Goal: Task Accomplishment & Management: Manage account settings

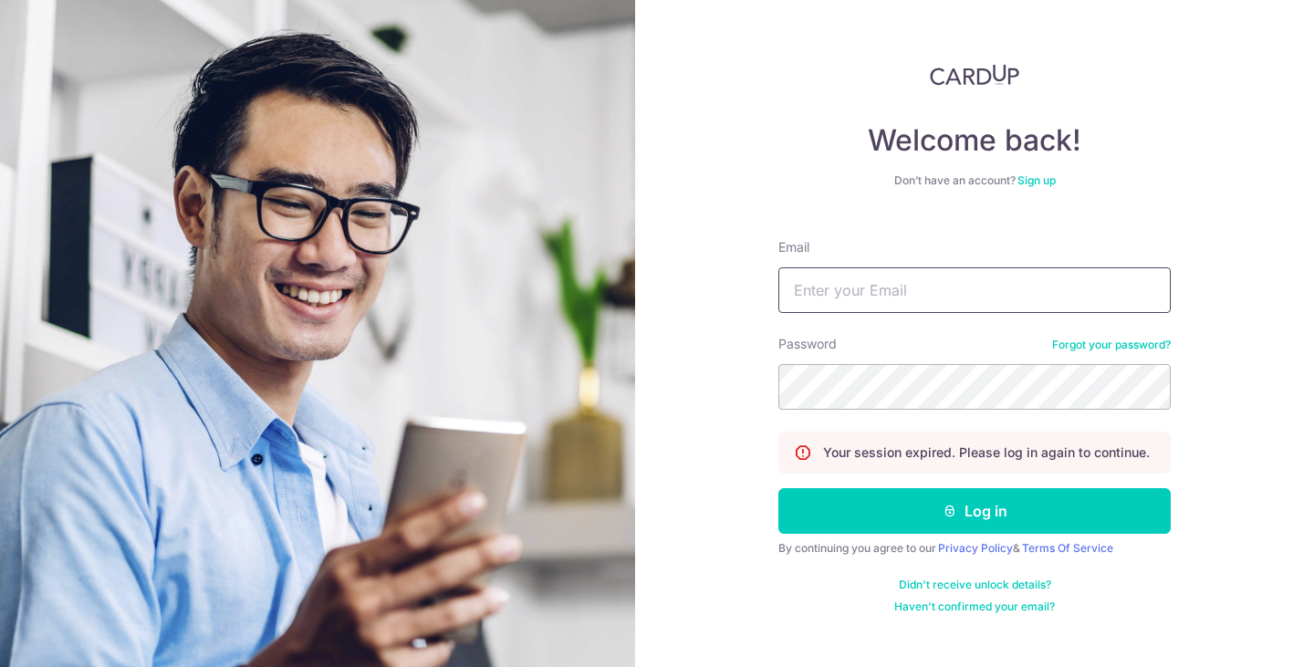
click at [851, 280] on input "Email" at bounding box center [974, 290] width 392 height 46
type input "[EMAIL_ADDRESS][DOMAIN_NAME]"
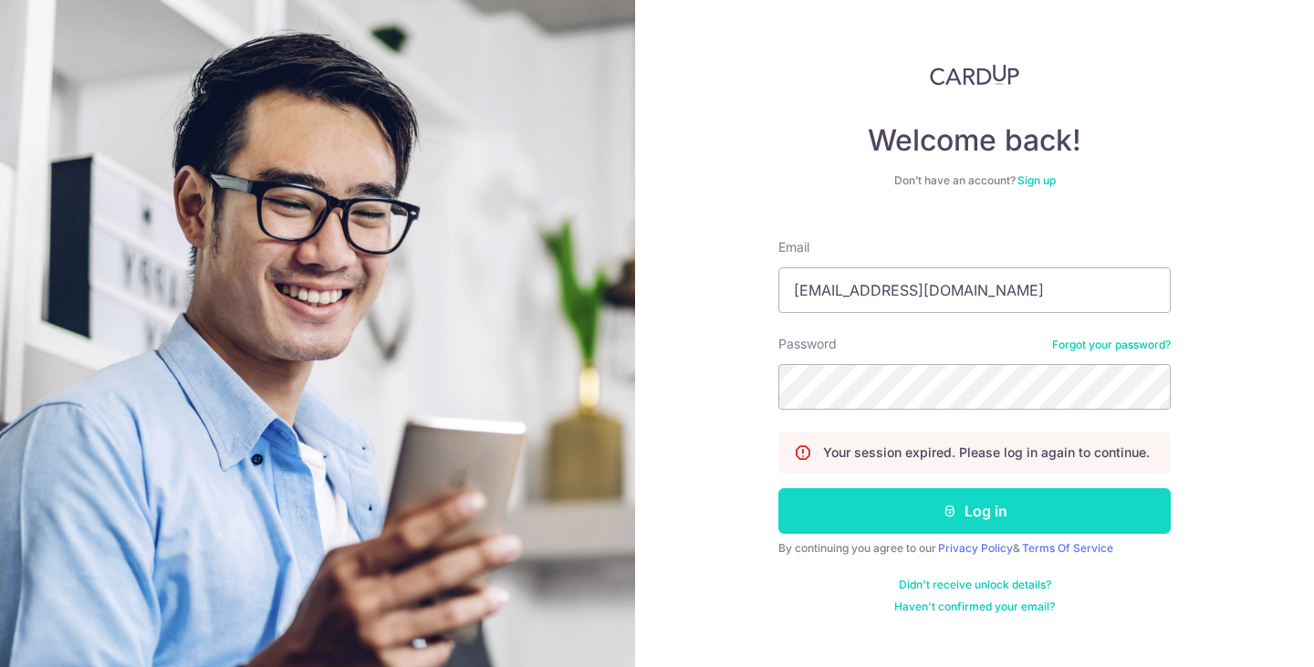
click at [967, 502] on button "Log in" at bounding box center [974, 511] width 392 height 46
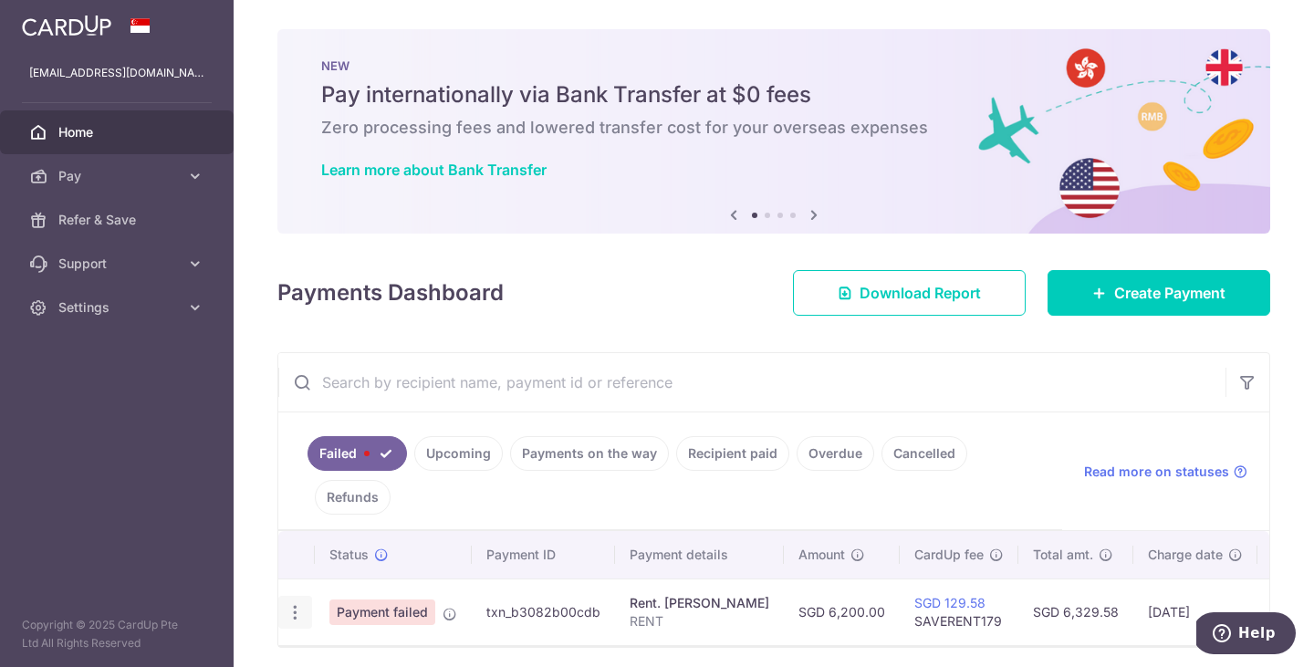
click at [300, 615] on icon "button" at bounding box center [295, 612] width 19 height 19
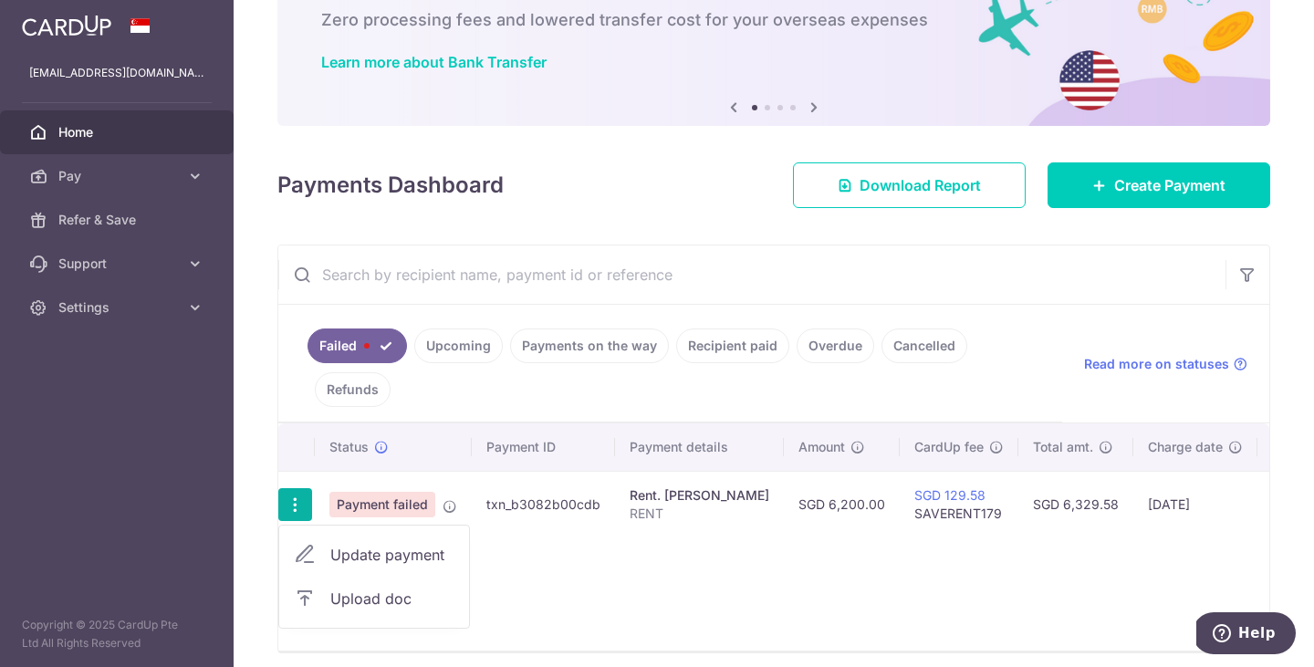
scroll to position [111, 0]
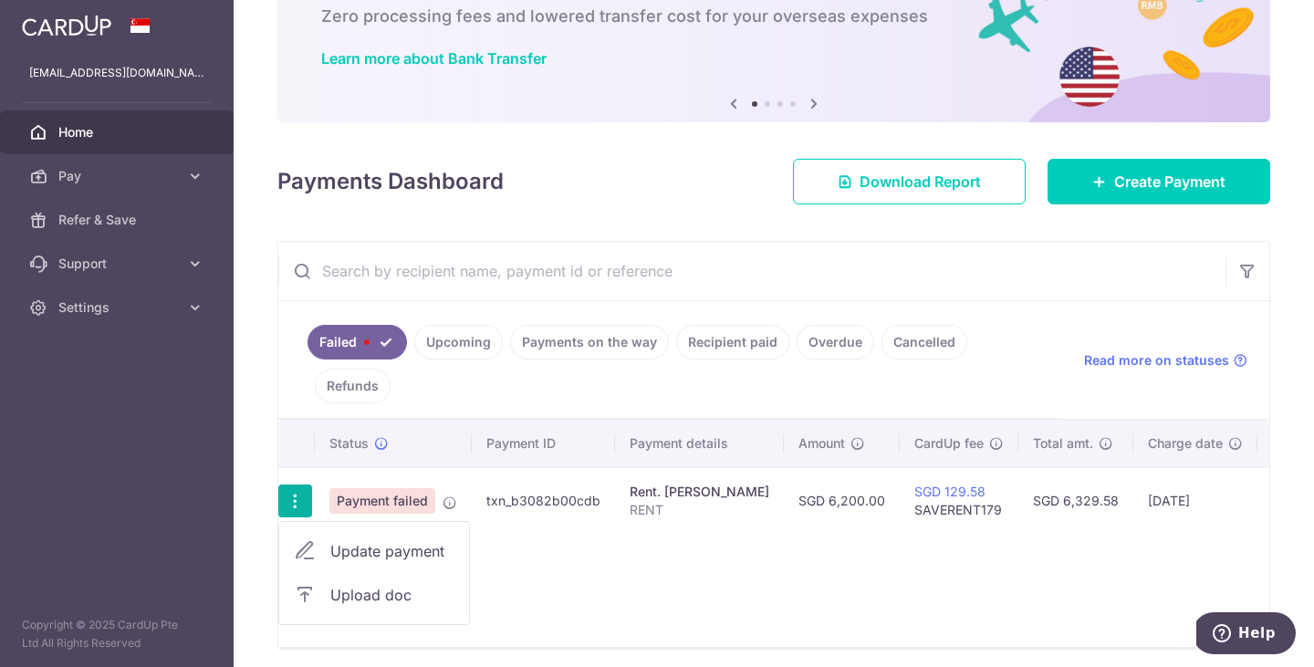
click at [402, 550] on span "Update payment" at bounding box center [392, 551] width 124 height 22
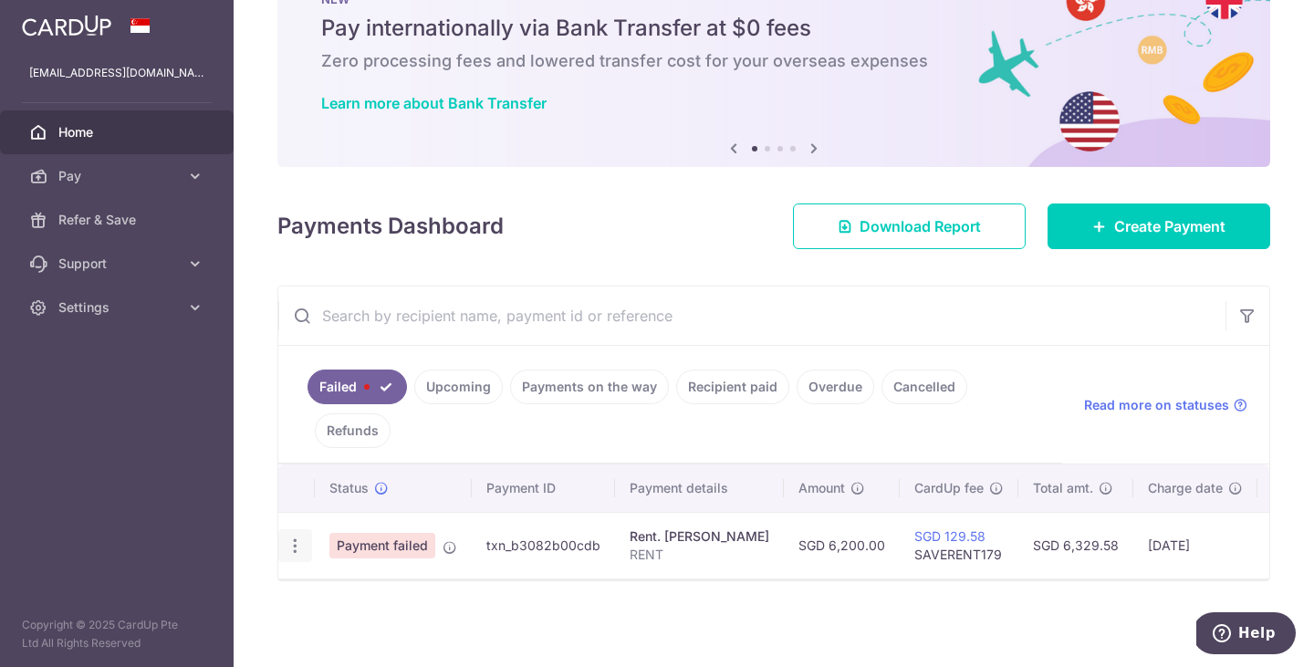
radio input "true"
type input "6,200.00"
type input "RENT"
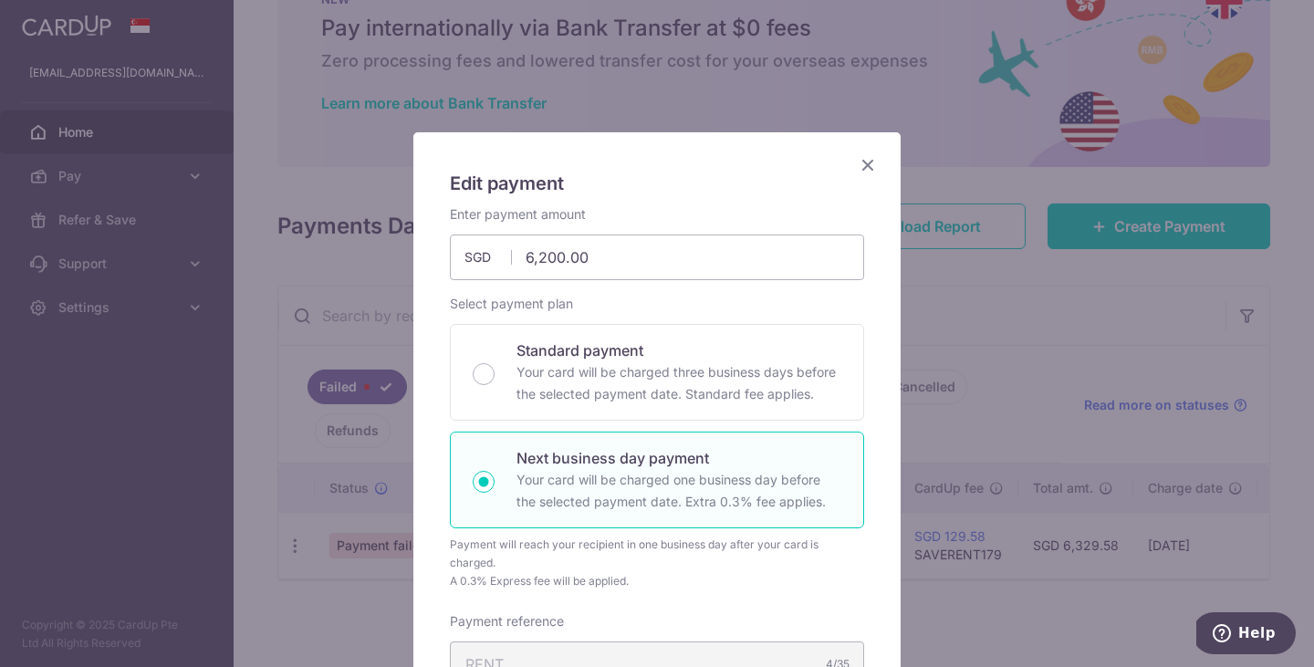
type input "SAVERENT179"
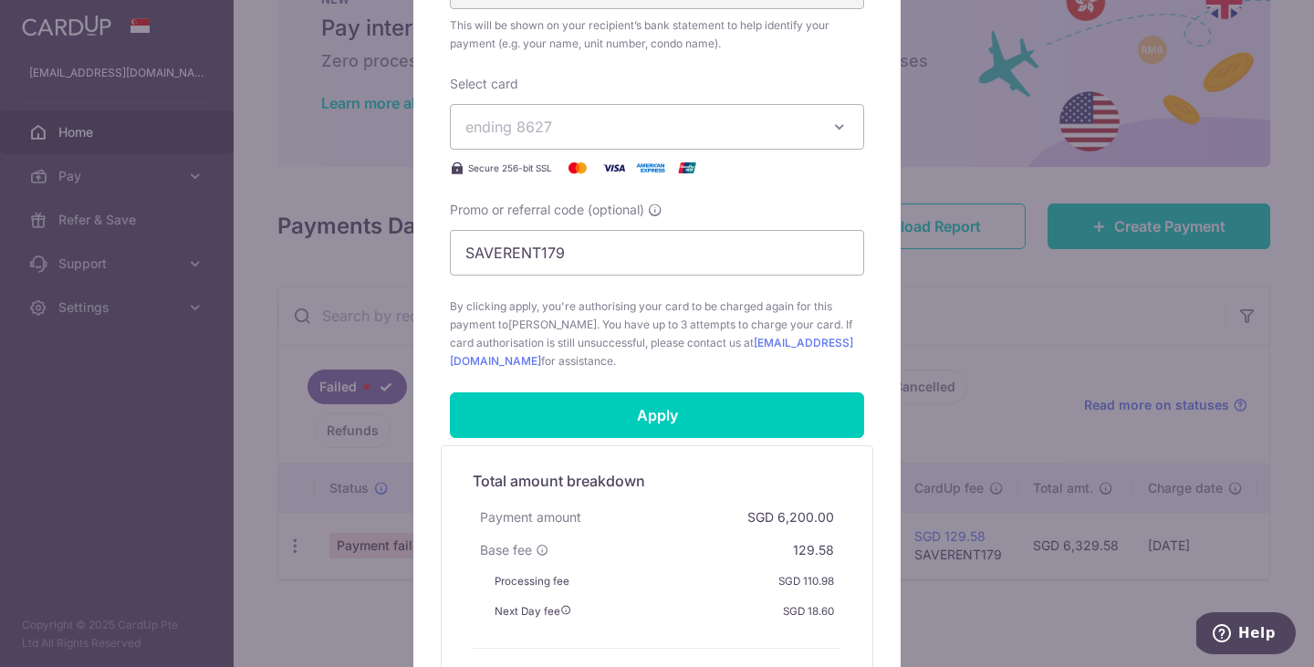
scroll to position [684, 0]
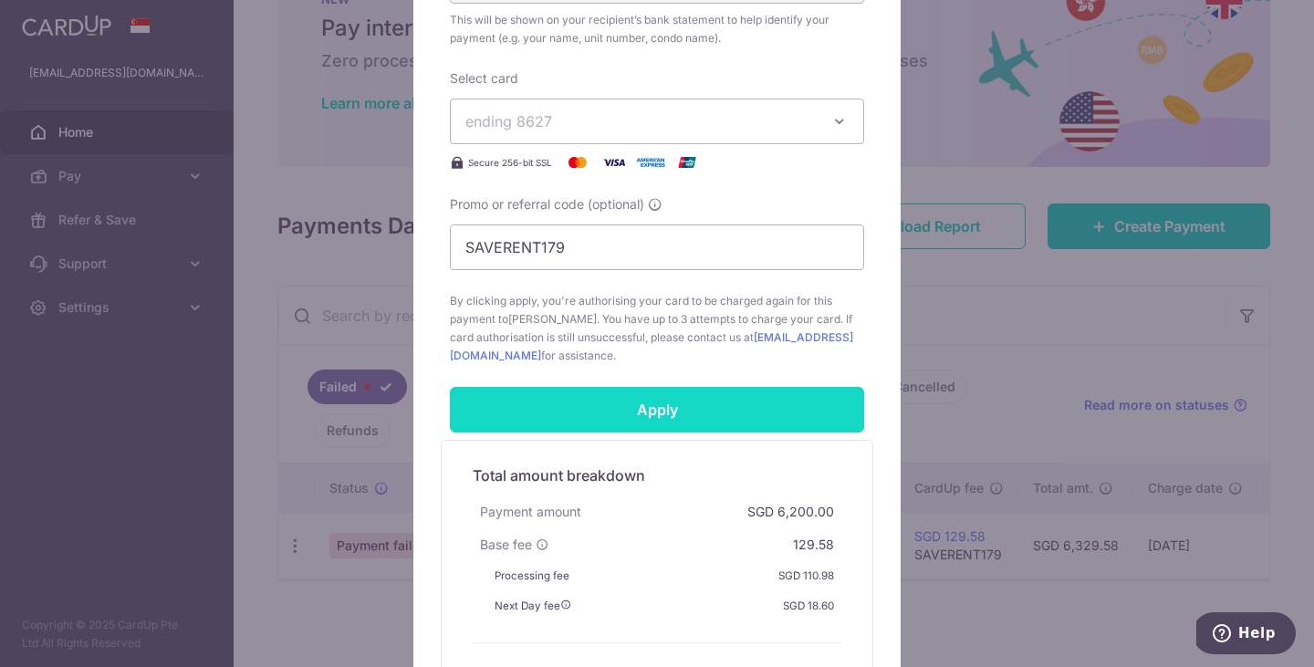
click at [669, 424] on input "Apply" at bounding box center [657, 410] width 414 height 46
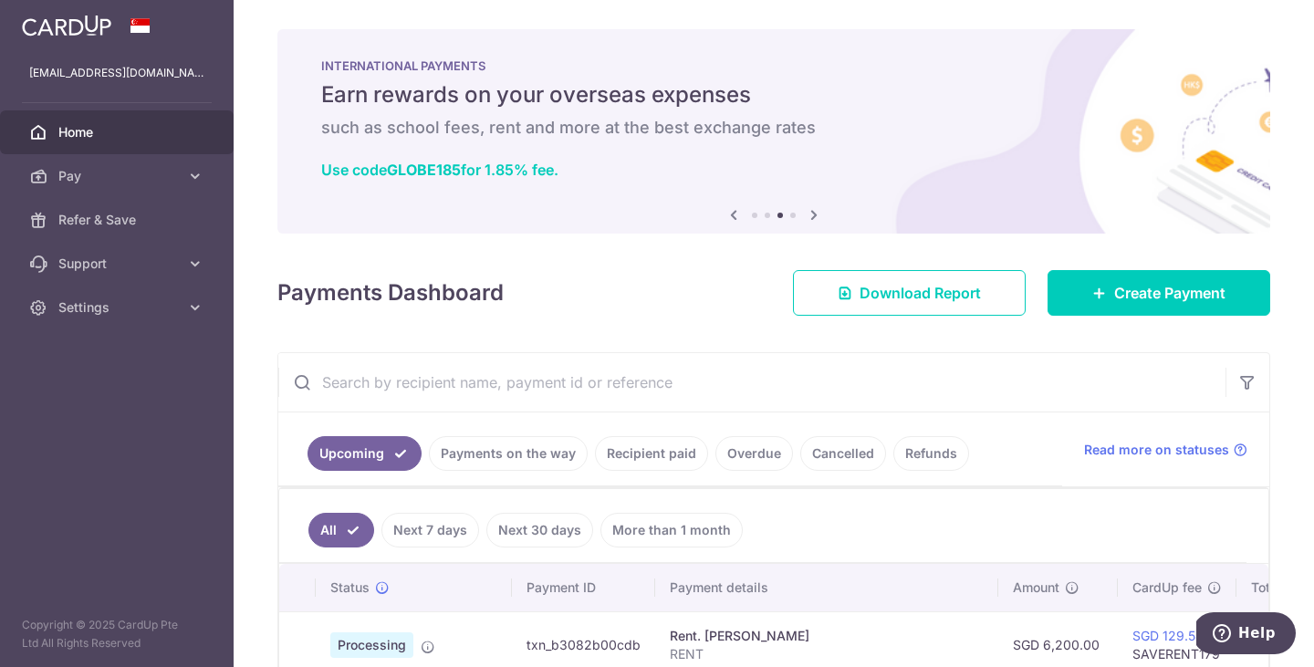
scroll to position [170, 0]
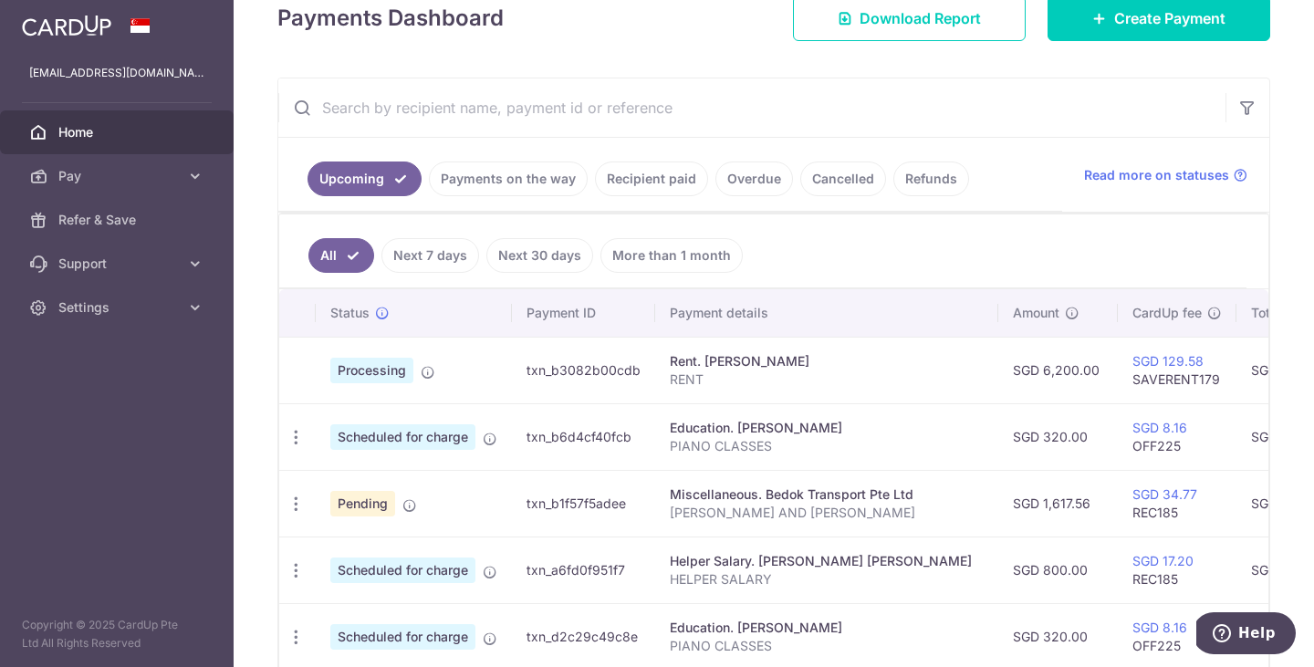
scroll to position [274, 0]
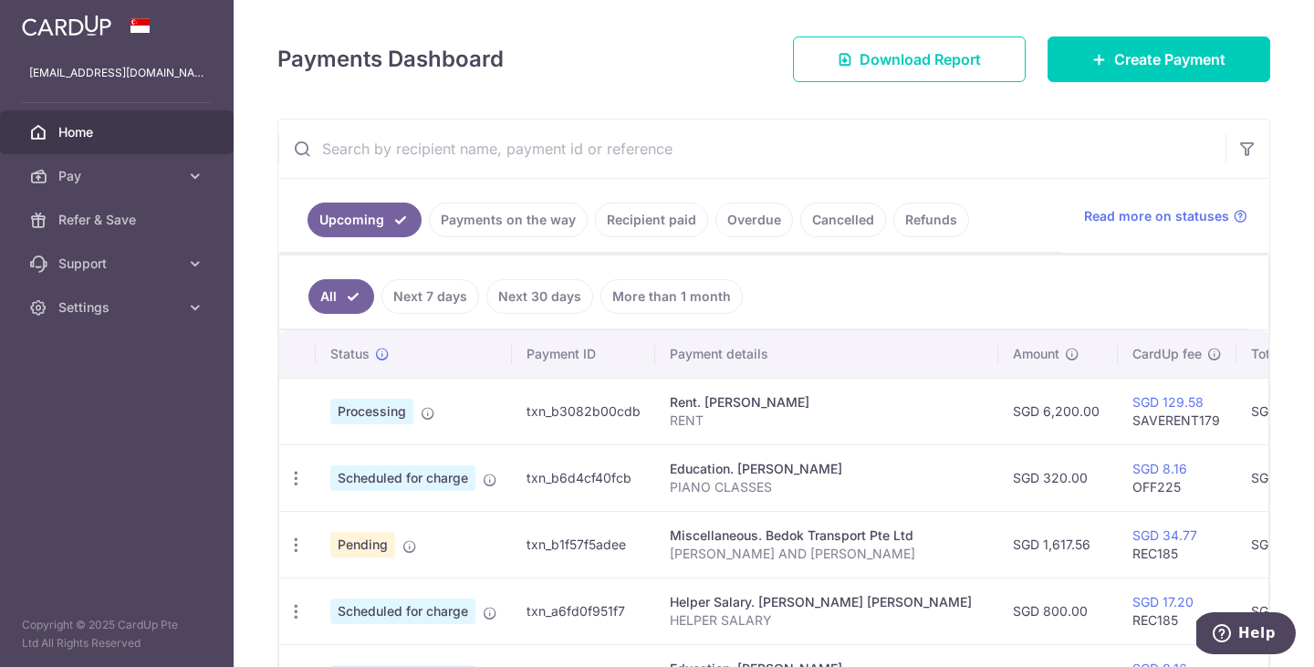
scroll to position [250, 0]
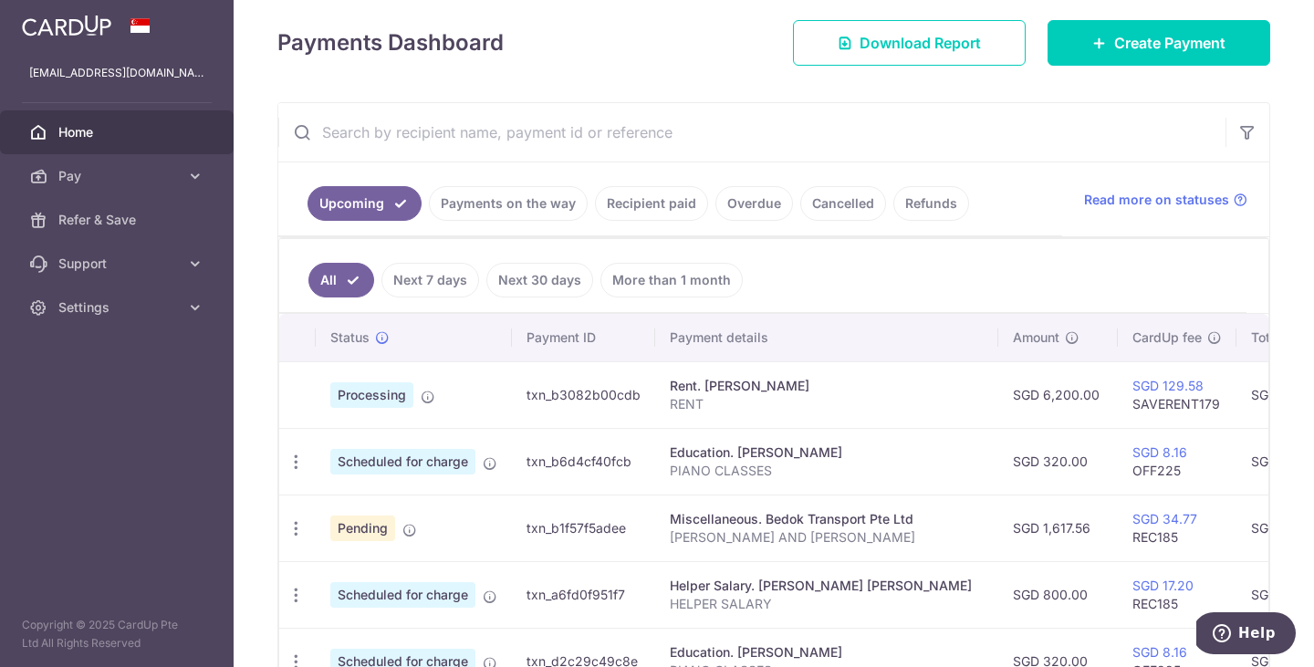
click at [523, 211] on link "Payments on the way" at bounding box center [508, 203] width 159 height 35
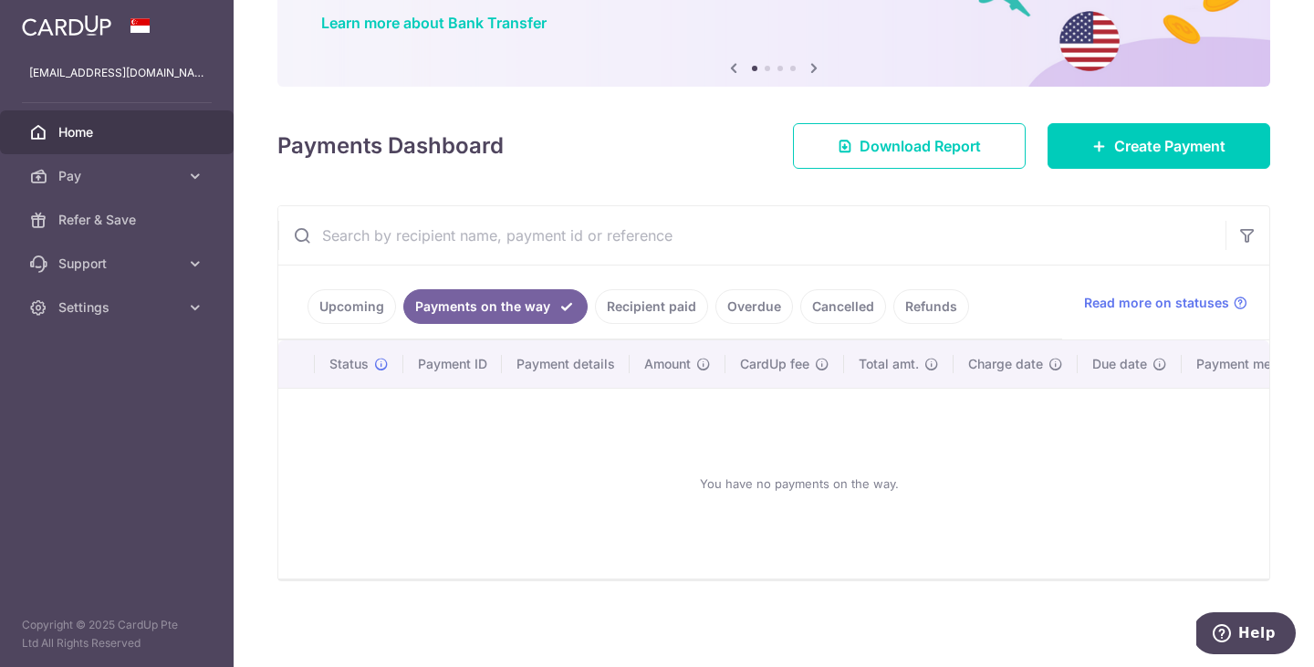
click at [351, 317] on link "Upcoming" at bounding box center [352, 306] width 89 height 35
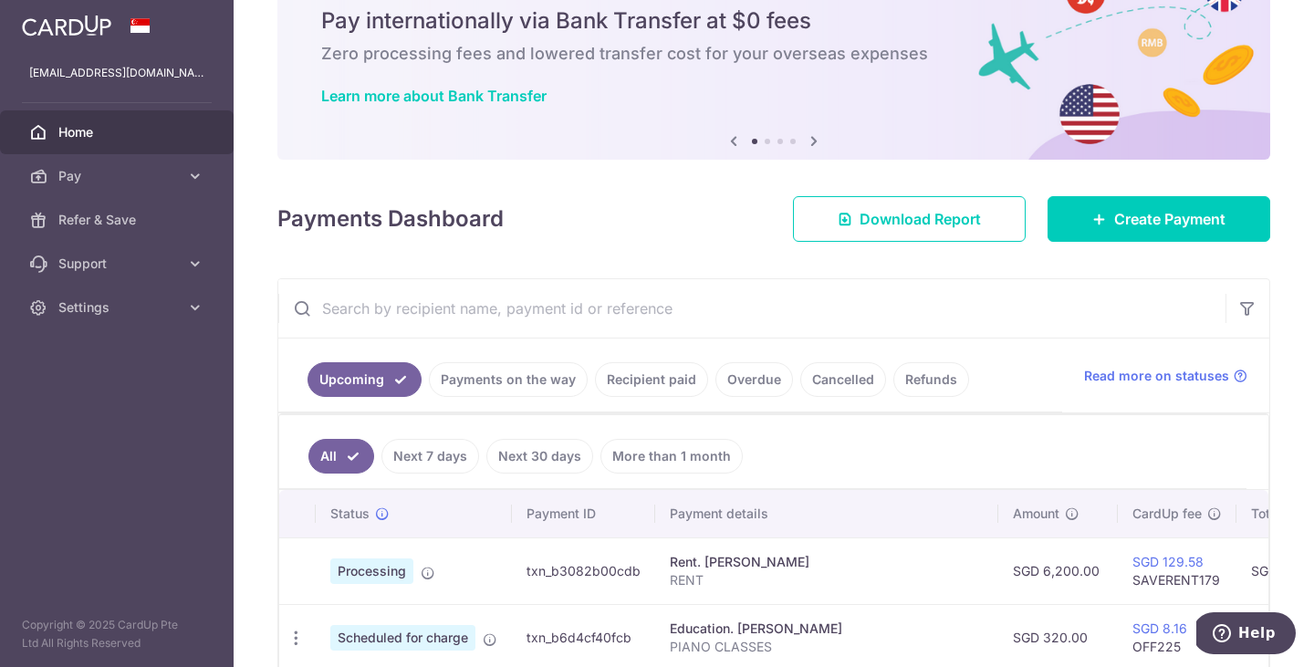
scroll to position [250, 0]
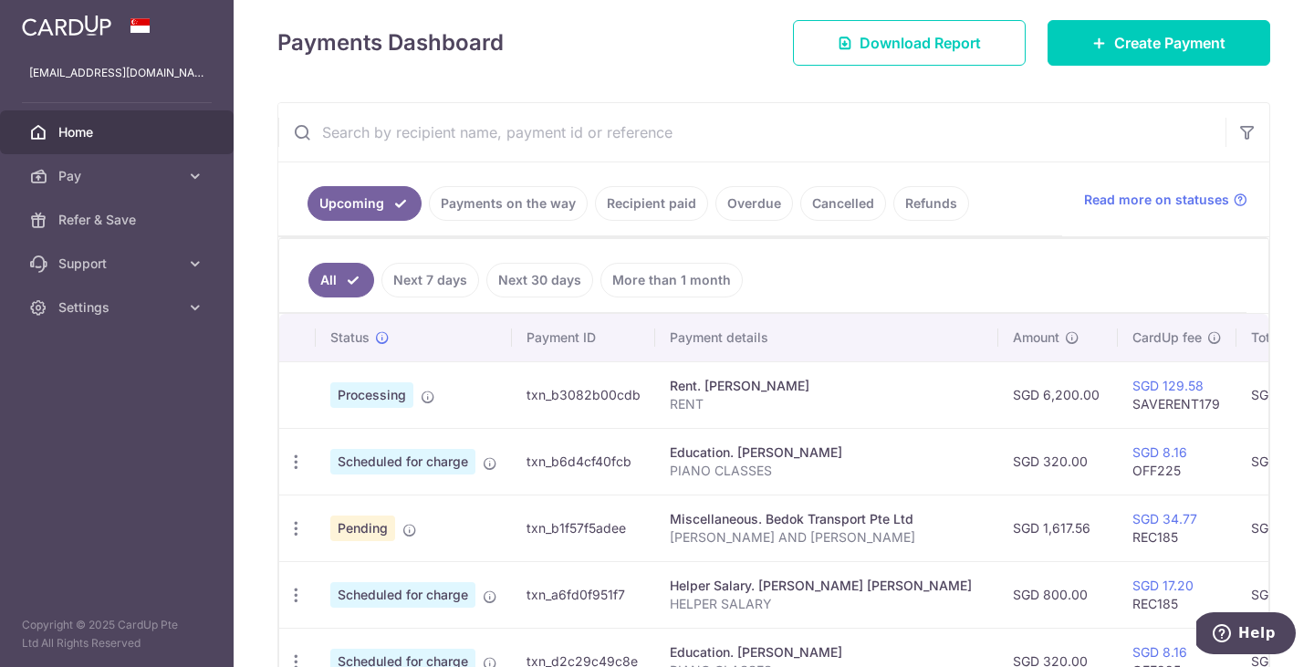
click at [697, 89] on div "× Pause Schedule Pause all future payments in this series Pause just this one p…" at bounding box center [774, 333] width 1081 height 667
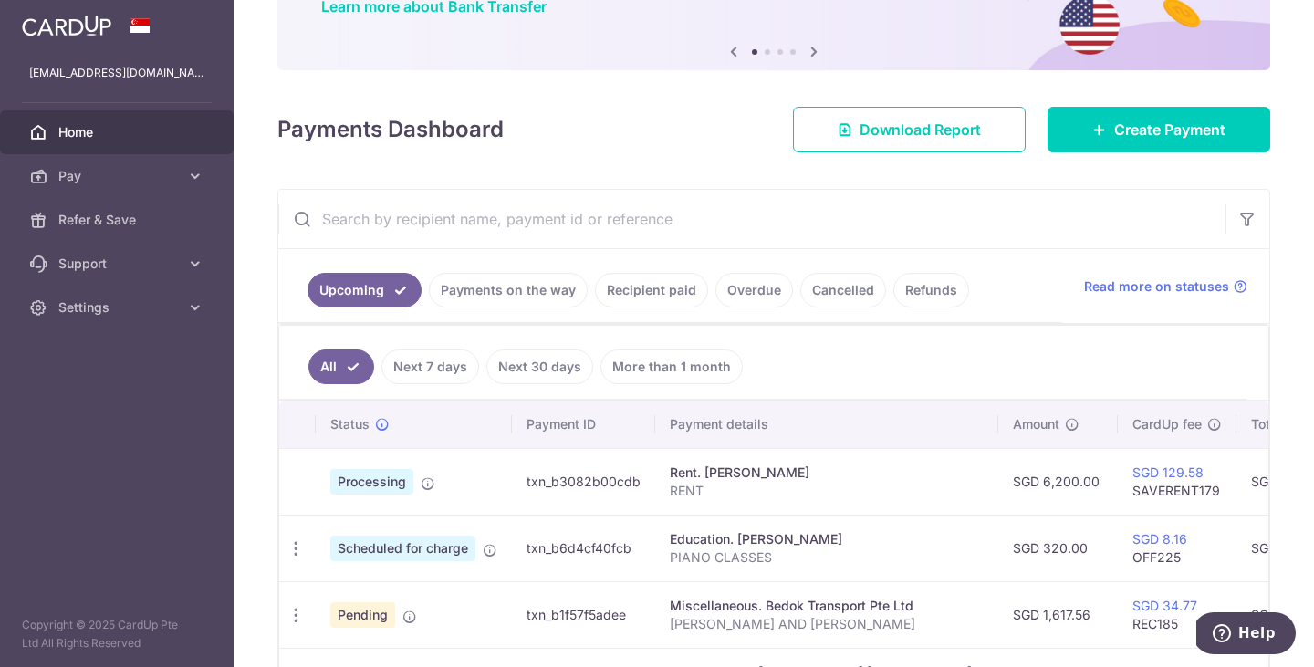
scroll to position [164, 0]
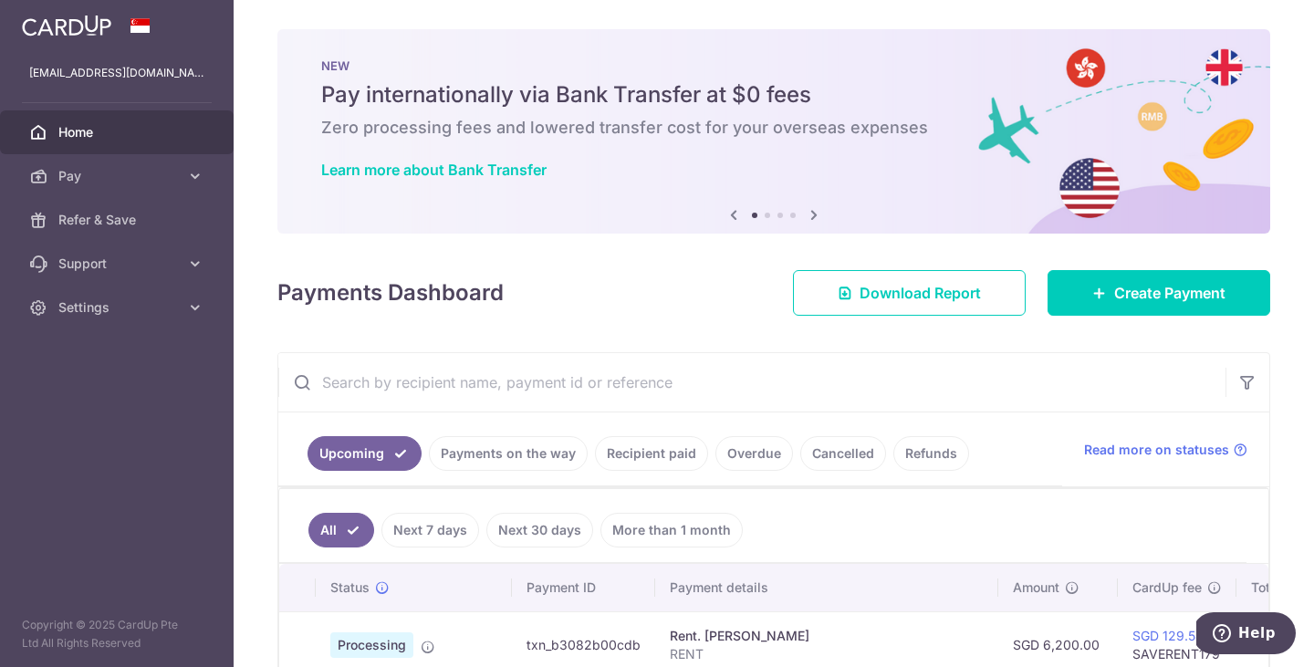
click at [656, 340] on div "× Pause Schedule Pause all future payments in this series Pause just this one p…" at bounding box center [774, 333] width 1081 height 667
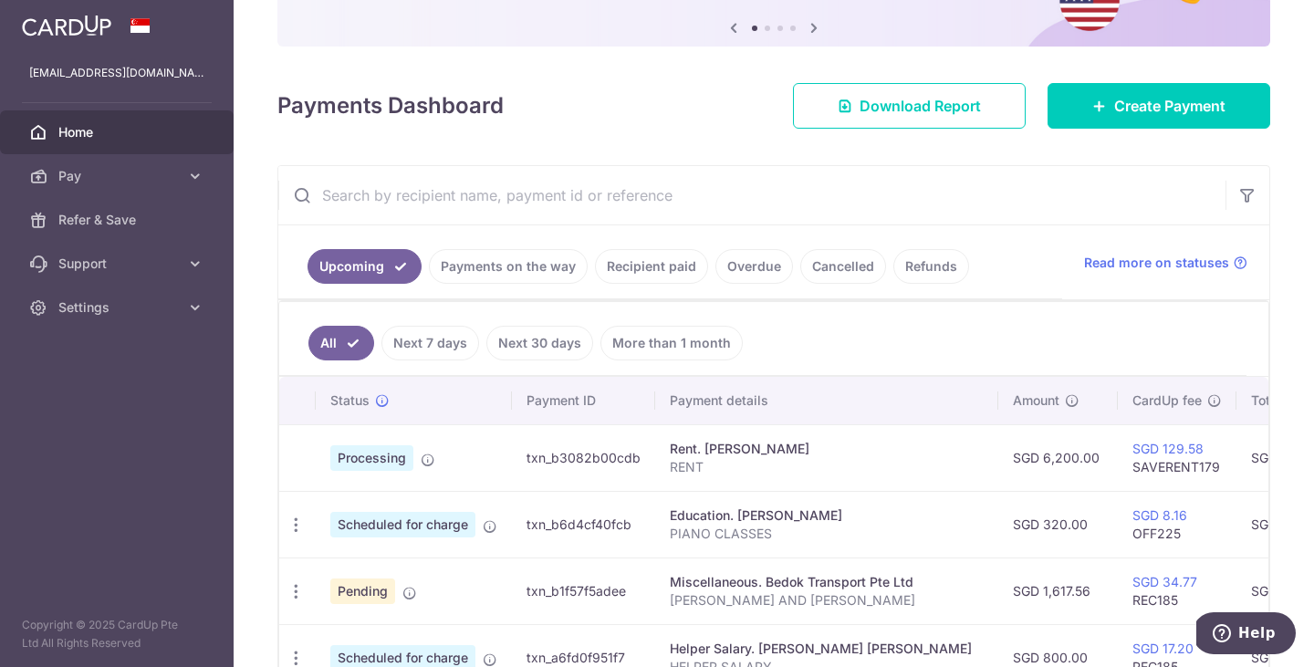
click at [465, 264] on link "Payments on the way" at bounding box center [508, 266] width 159 height 35
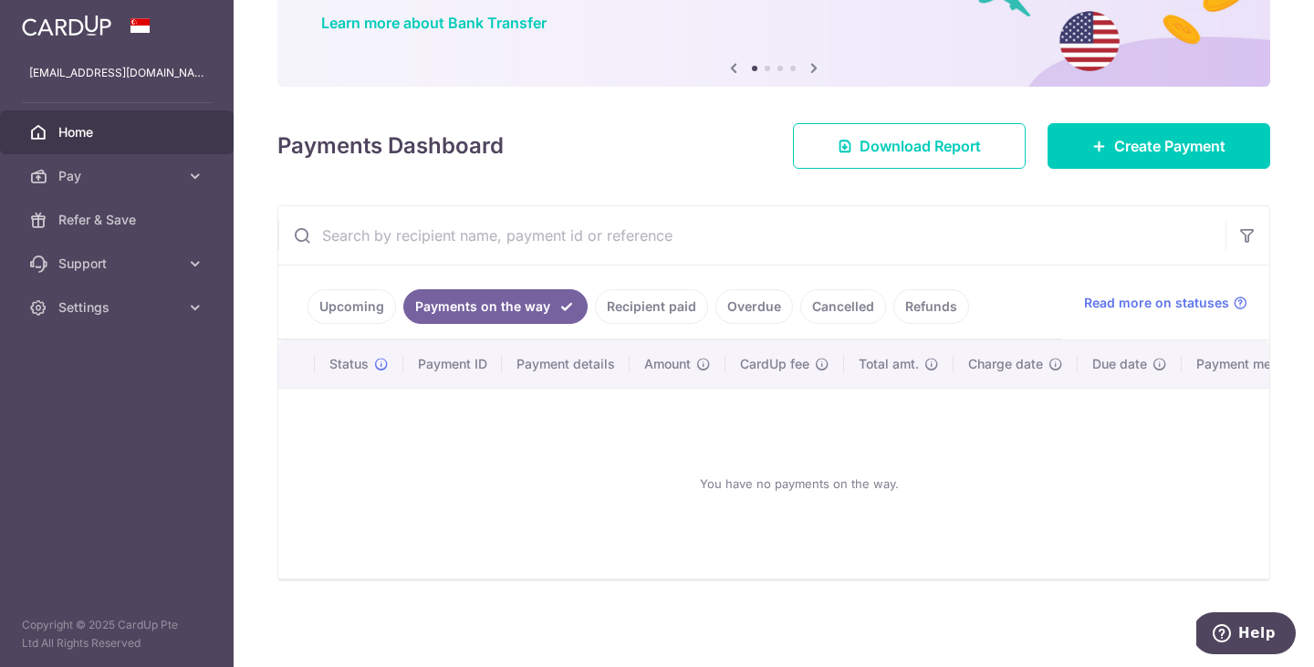
click at [359, 302] on link "Upcoming" at bounding box center [352, 306] width 89 height 35
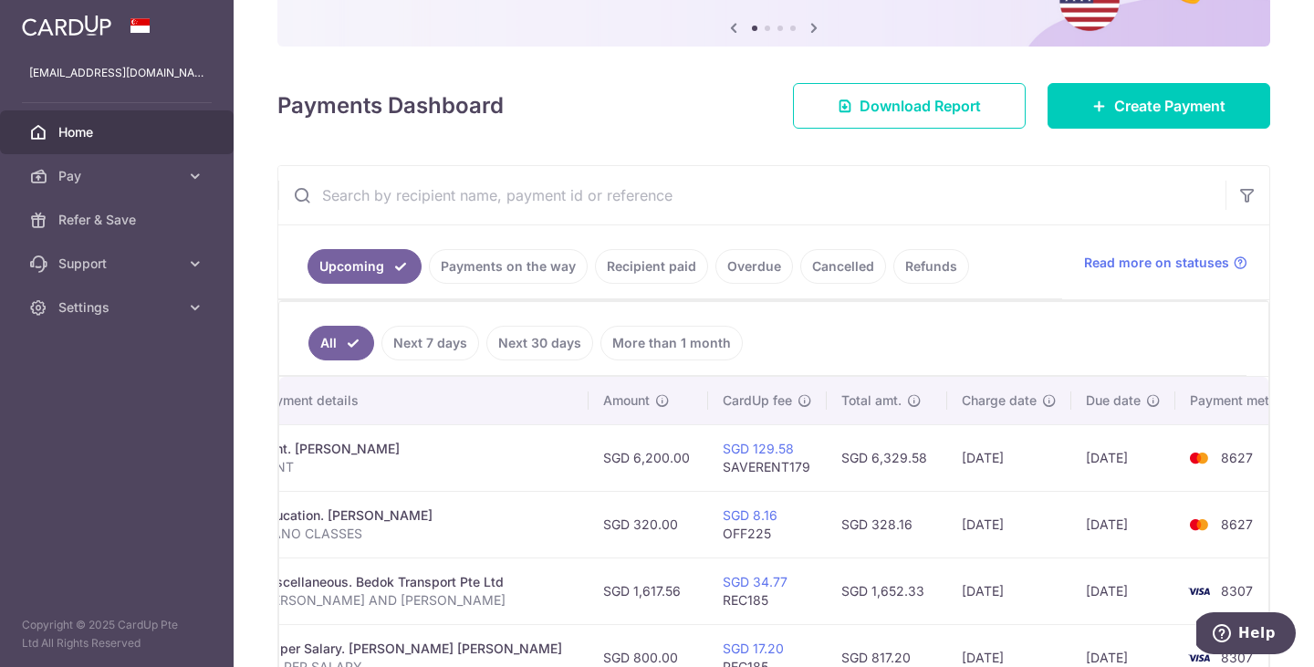
scroll to position [0, 441]
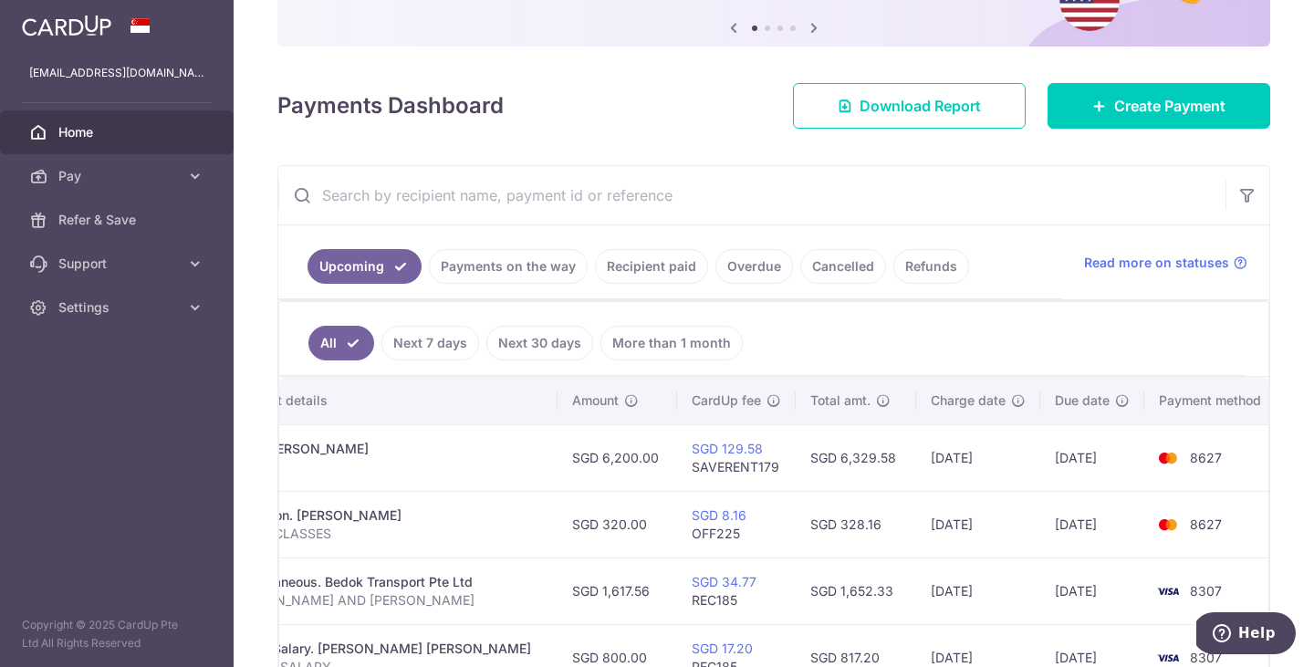
click at [840, 522] on td "SGD 328.16" at bounding box center [856, 524] width 120 height 67
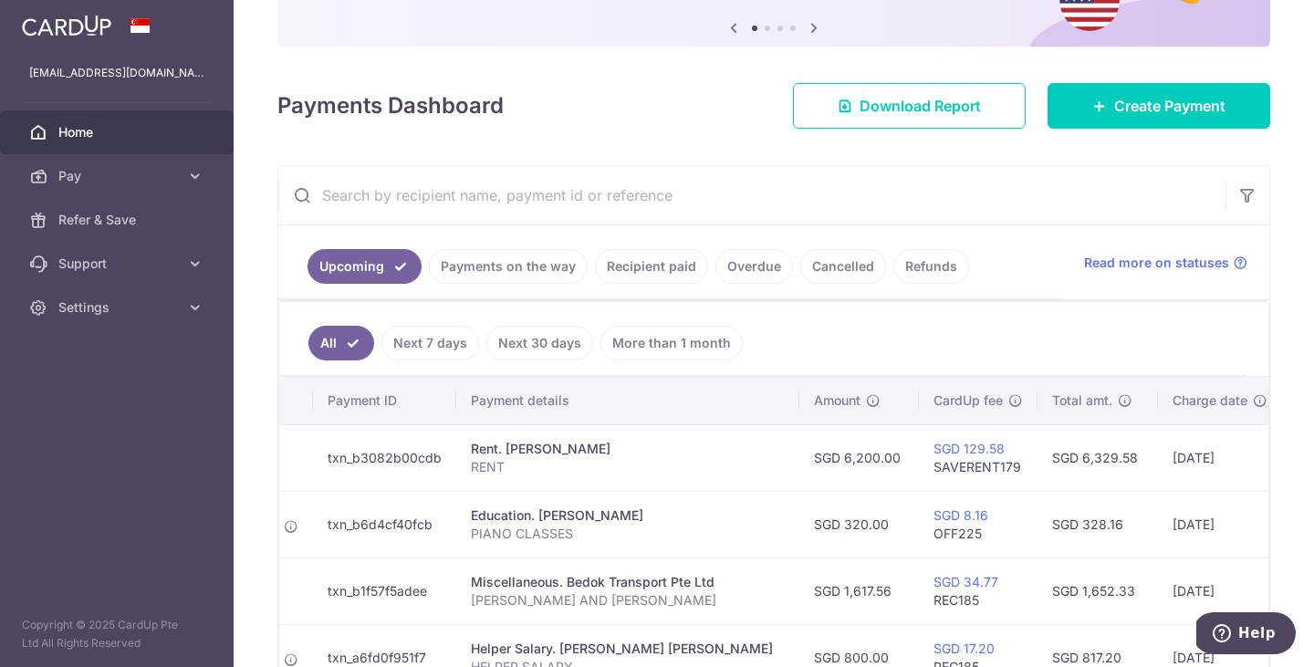
scroll to position [0, 0]
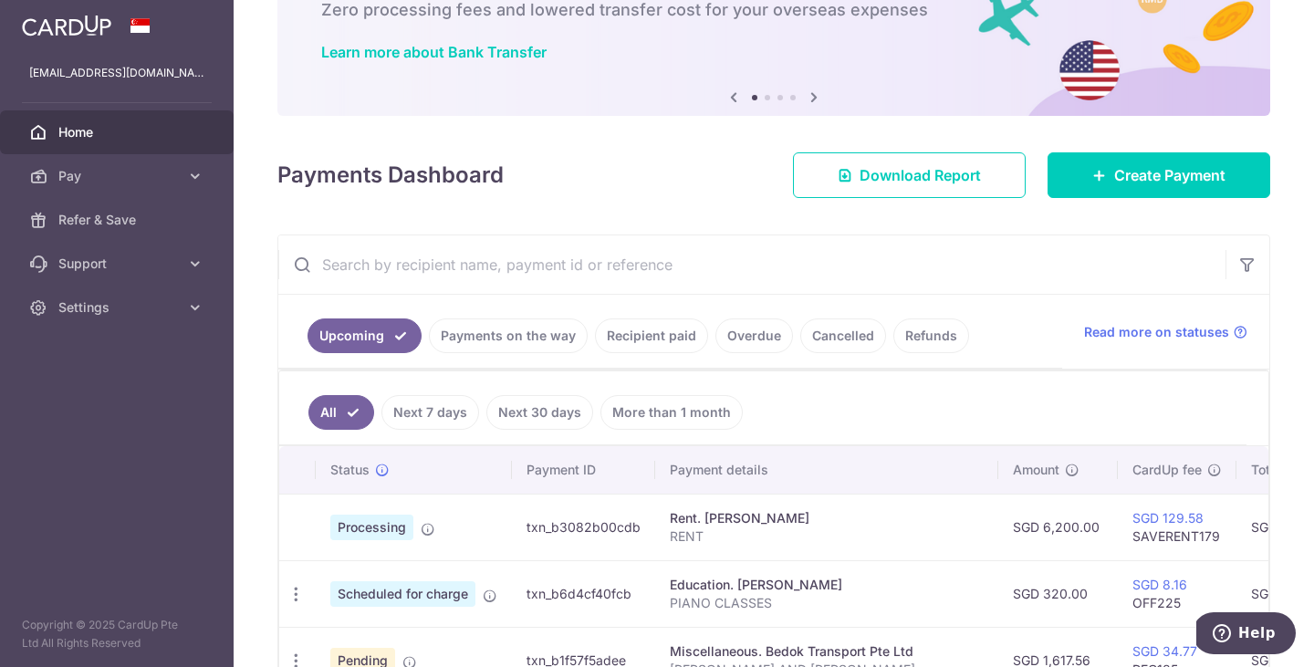
scroll to position [162, 0]
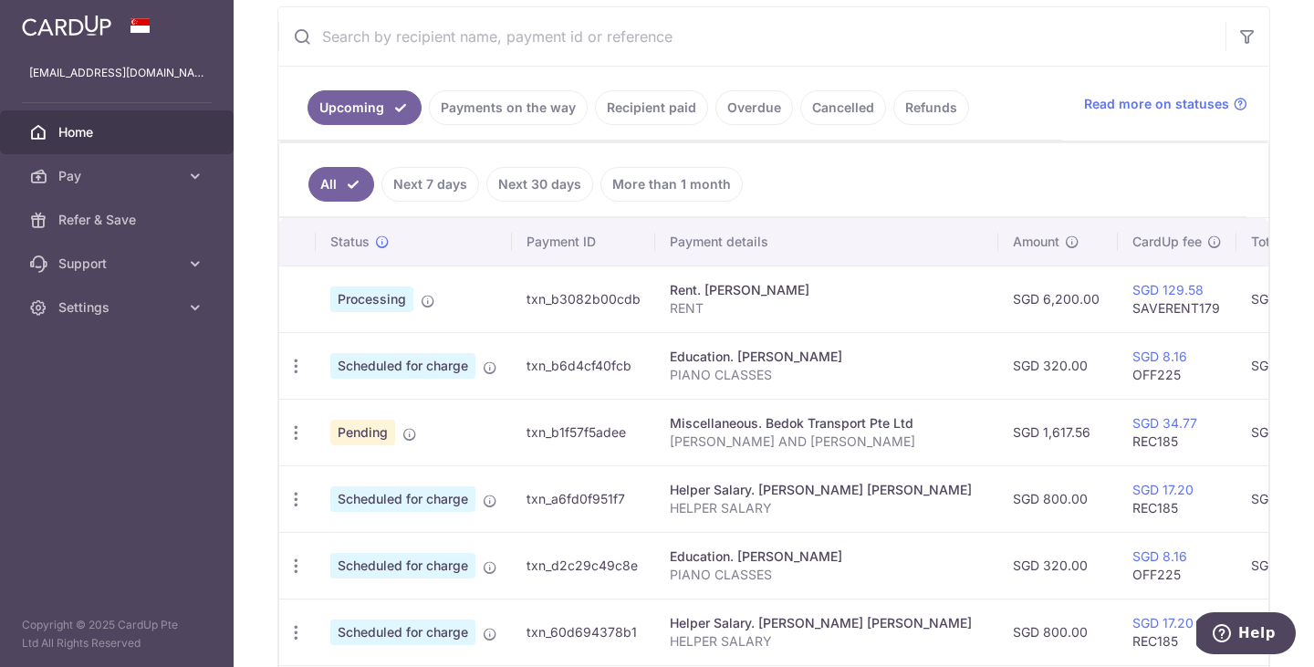
scroll to position [382, 0]
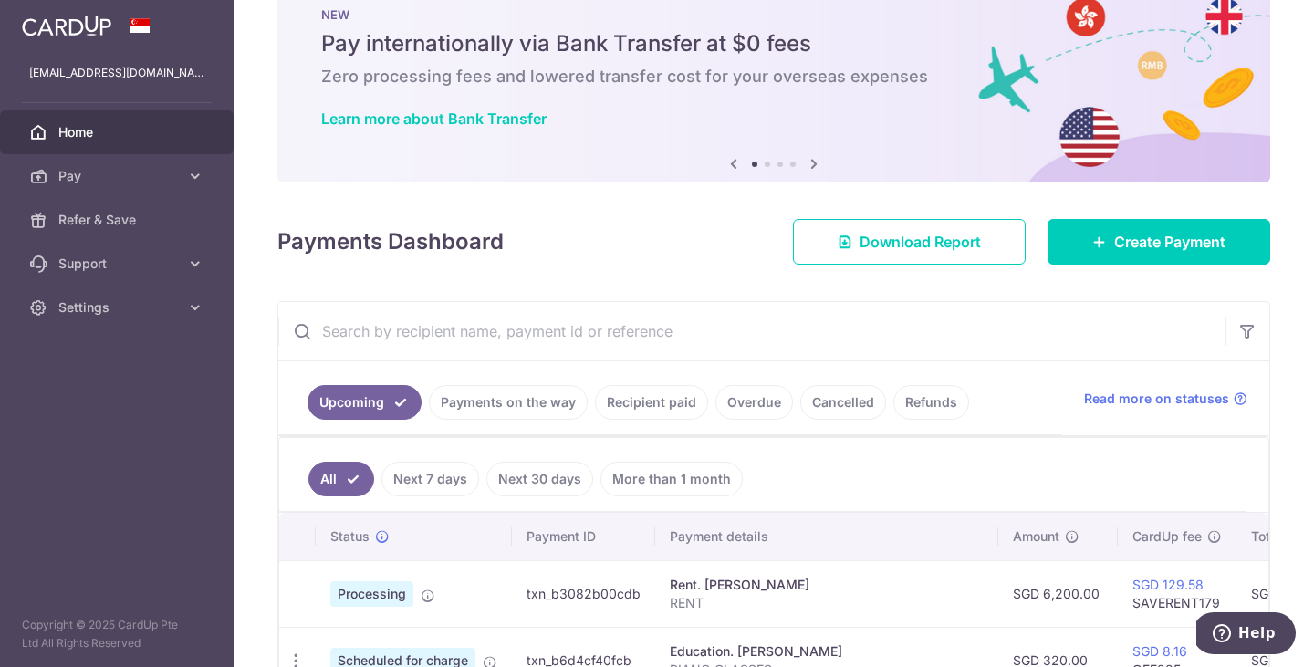
scroll to position [75, 0]
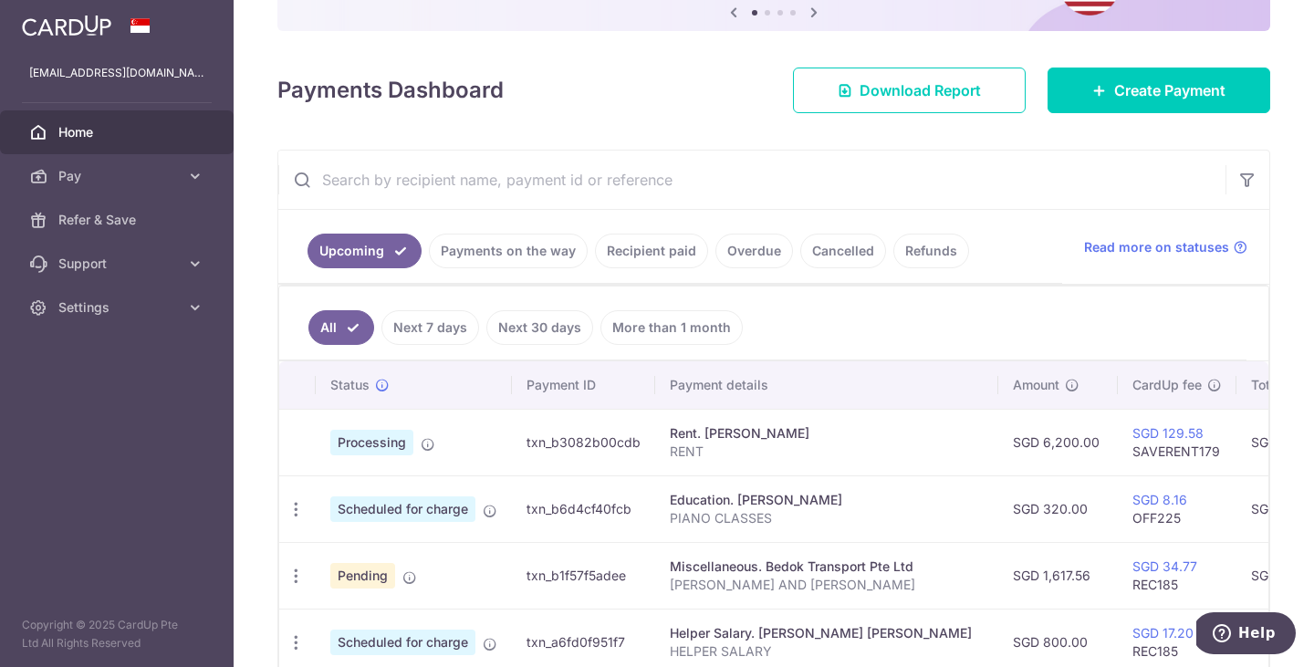
scroll to position [207, 0]
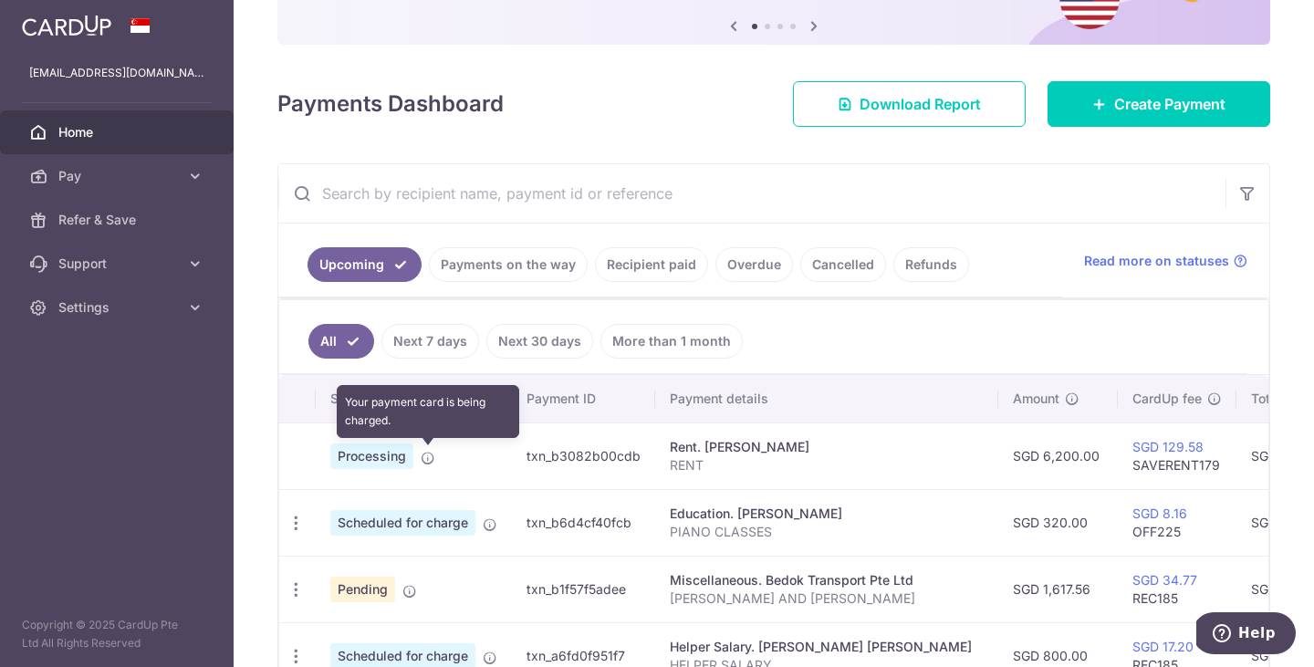
click at [431, 458] on icon at bounding box center [428, 458] width 15 height 15
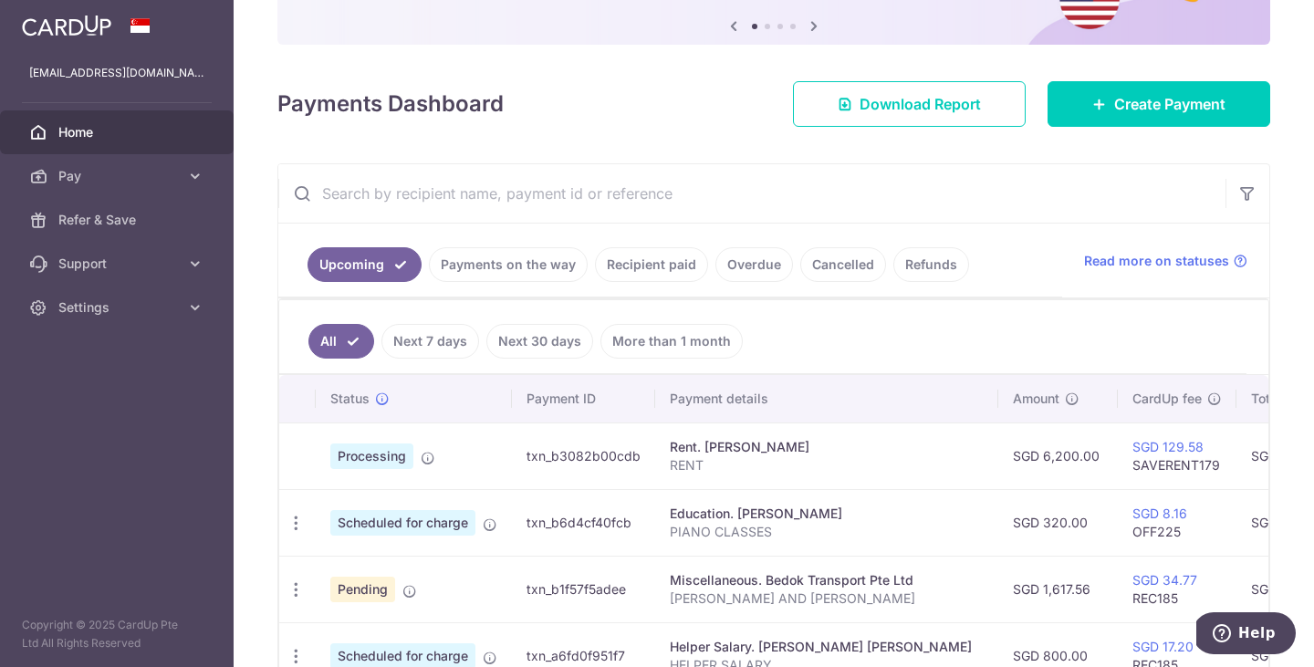
click at [891, 151] on div "× Pause Schedule Pause all future payments in this series Pause just this one p…" at bounding box center [774, 333] width 1081 height 667
